Goal: Transaction & Acquisition: Purchase product/service

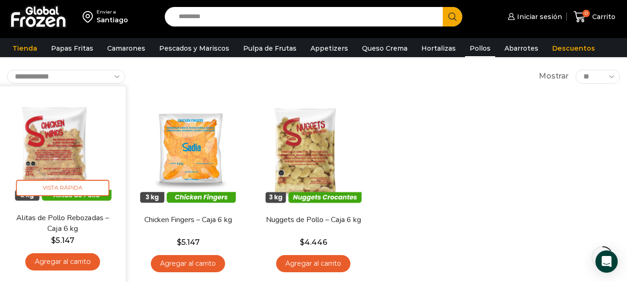
scroll to position [46, 0]
click at [73, 227] on link "Alitas de Pollo Rebozadas – Caja 6 kg" at bounding box center [62, 223] width 101 height 22
